Goal: Use online tool/utility: Utilize a website feature to perform a specific function

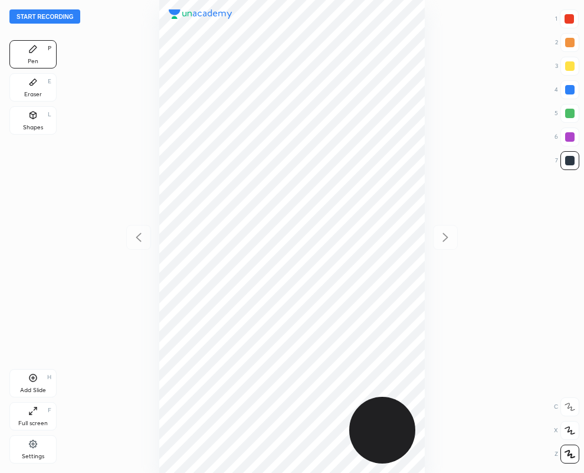
scroll to position [473, 396]
click at [40, 86] on div "Eraser E" at bounding box center [32, 87] width 47 height 28
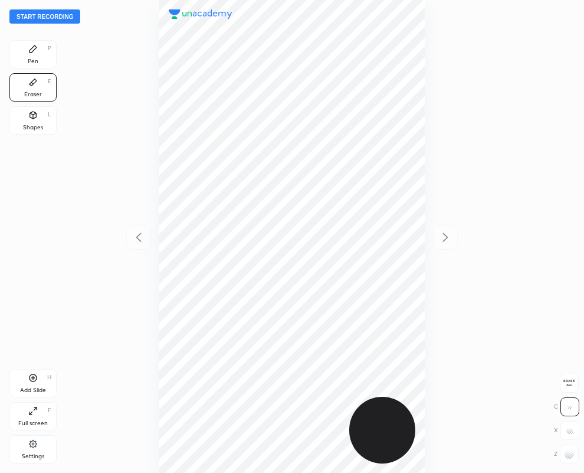
click at [32, 55] on div "Pen P" at bounding box center [32, 54] width 47 height 28
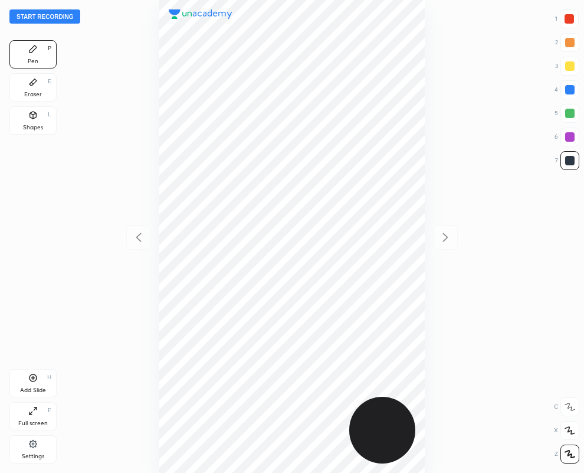
click at [27, 87] on div "Eraser E" at bounding box center [32, 87] width 47 height 28
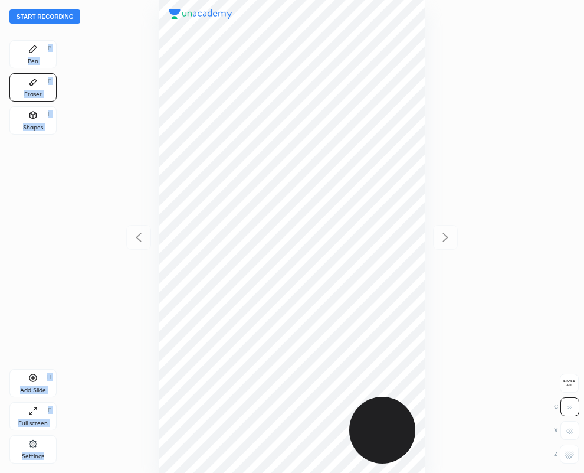
click at [574, 461] on div "Start recording 1 2 3 4 5 6 7 R O A L C X Z Erase all C X Z Pen P Eraser E Shap…" at bounding box center [292, 236] width 584 height 473
click at [32, 86] on icon at bounding box center [32, 81] width 9 height 9
click at [575, 461] on div at bounding box center [569, 454] width 19 height 19
click at [49, 54] on div "Pen P" at bounding box center [32, 54] width 47 height 28
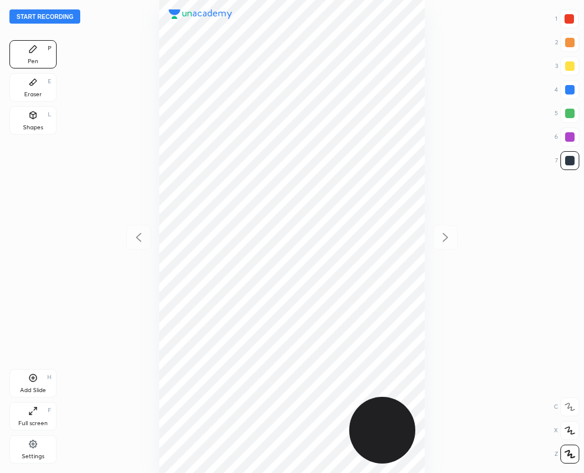
drag, startPoint x: 573, startPoint y: 87, endPoint x: 493, endPoint y: 105, distance: 82.4
click at [571, 87] on div at bounding box center [570, 89] width 9 height 9
drag, startPoint x: 570, startPoint y: 21, endPoint x: 528, endPoint y: 40, distance: 45.4
click at [568, 19] on div at bounding box center [569, 18] width 9 height 9
click at [563, 158] on div at bounding box center [570, 160] width 19 height 19
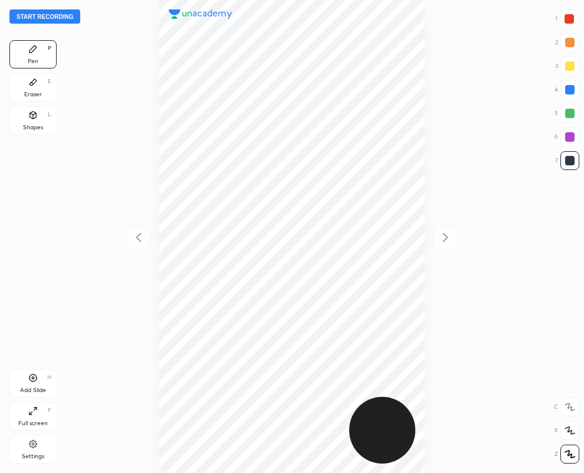
click at [571, 136] on div at bounding box center [570, 136] width 9 height 9
drag, startPoint x: 569, startPoint y: 16, endPoint x: 525, endPoint y: 37, distance: 48.3
click at [568, 17] on div at bounding box center [569, 18] width 9 height 9
drag, startPoint x: 573, startPoint y: 157, endPoint x: 551, endPoint y: 161, distance: 21.5
click at [573, 157] on div at bounding box center [570, 160] width 9 height 9
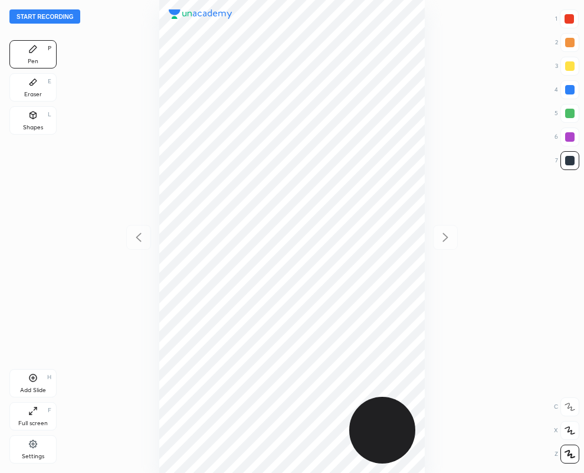
click at [567, 139] on div at bounding box center [570, 136] width 9 height 9
drag, startPoint x: 565, startPoint y: 14, endPoint x: 511, endPoint y: 58, distance: 69.6
click at [565, 15] on div at bounding box center [569, 18] width 19 height 19
drag, startPoint x: 573, startPoint y: 164, endPoint x: 458, endPoint y: 215, distance: 125.8
click at [573, 164] on div at bounding box center [570, 160] width 9 height 9
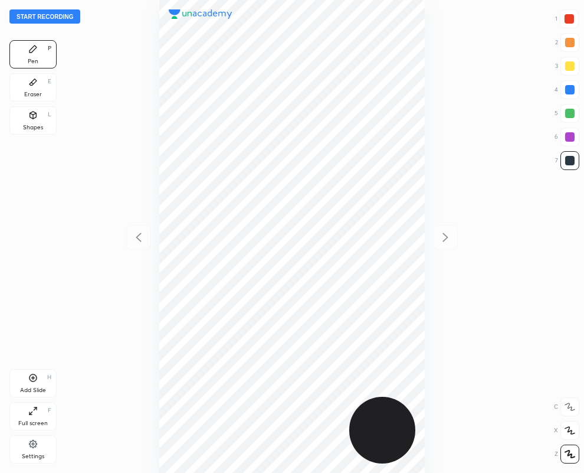
drag, startPoint x: 575, startPoint y: 139, endPoint x: 555, endPoint y: 145, distance: 20.9
click at [576, 140] on div at bounding box center [570, 137] width 19 height 19
click at [570, 19] on div at bounding box center [569, 18] width 9 height 9
click at [571, 138] on div at bounding box center [570, 136] width 9 height 9
click at [55, 17] on button "Start recording" at bounding box center [44, 16] width 71 height 14
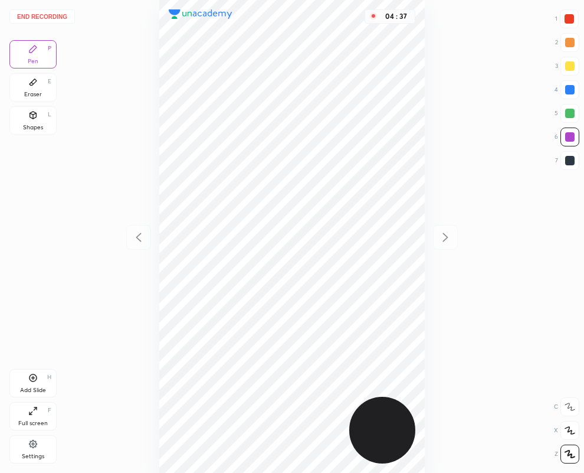
click at [52, 15] on button "End recording" at bounding box center [42, 16] width 66 height 14
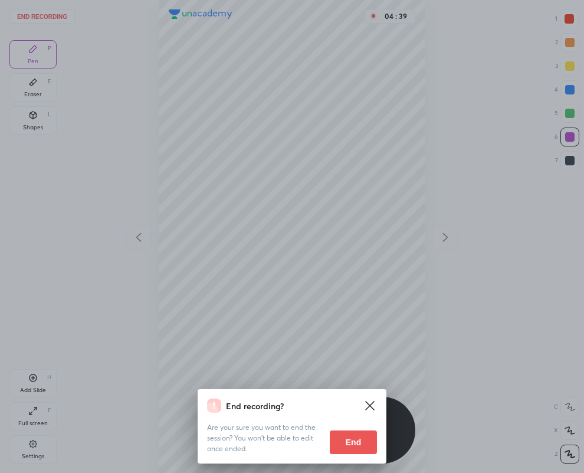
click at [350, 446] on button "End" at bounding box center [353, 442] width 47 height 24
